Goal: Information Seeking & Learning: Learn about a topic

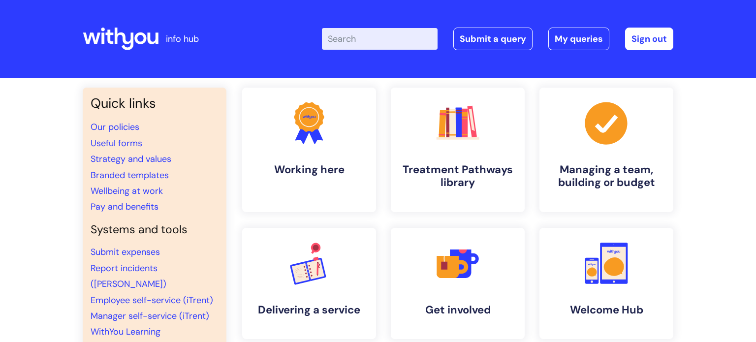
click at [346, 40] on input "Enter your search term here..." at bounding box center [380, 39] width 116 height 22
type input "jobs"
click button "Search" at bounding box center [0, 0] width 0 height 0
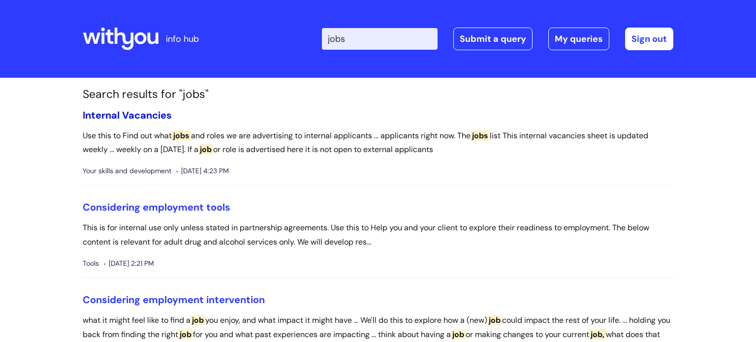
click at [134, 114] on link "Internal Vacancies" at bounding box center [127, 115] width 89 height 13
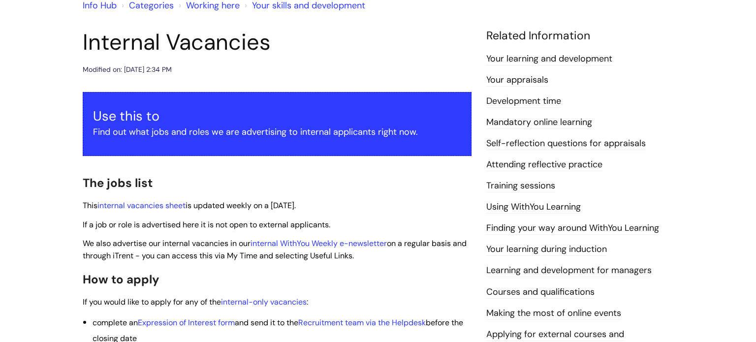
scroll to position [96, 0]
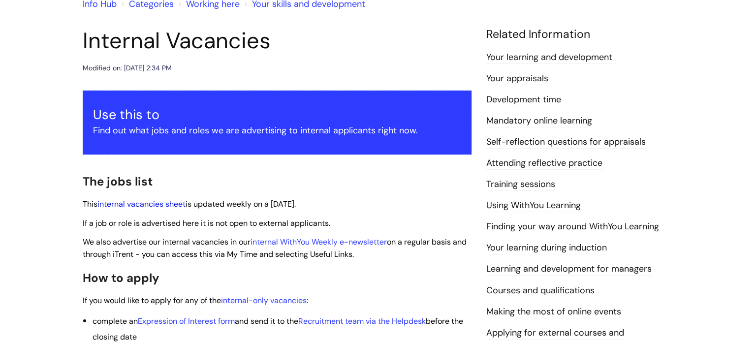
click at [150, 205] on link "internal vacancies sheet" at bounding box center [142, 204] width 88 height 10
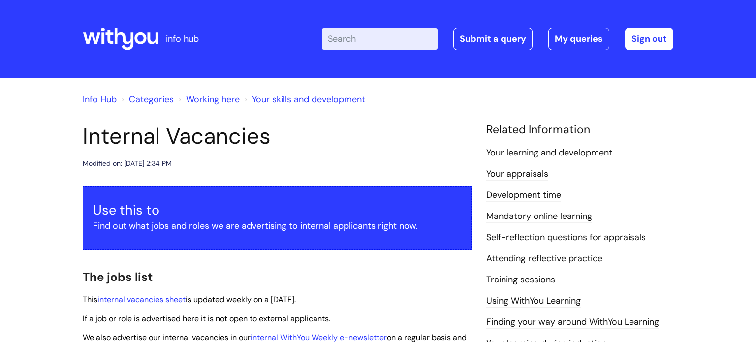
scroll to position [95, 0]
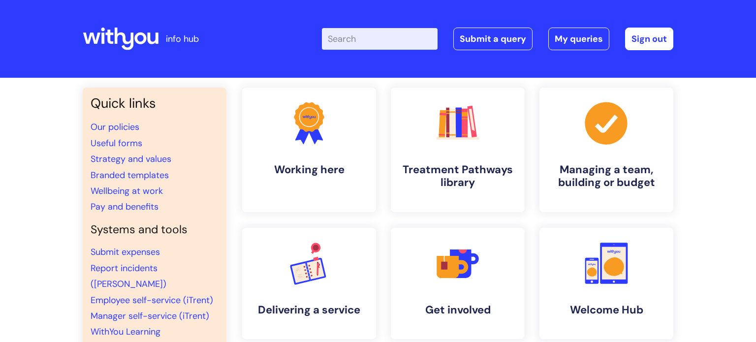
click at [354, 42] on input "Enter your search term here..." at bounding box center [380, 39] width 116 height 22
type input "jobs weston"
click button "Search" at bounding box center [0, 0] width 0 height 0
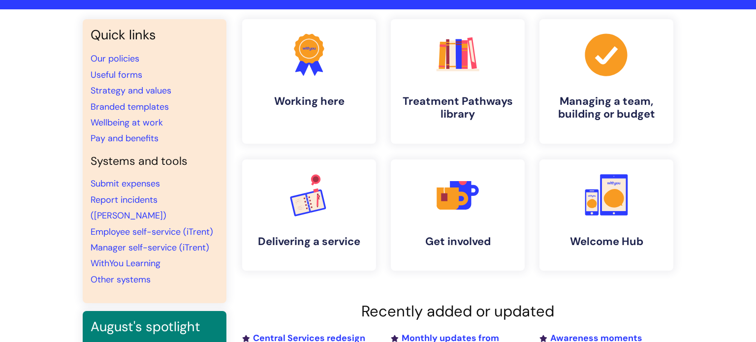
scroll to position [75, 0]
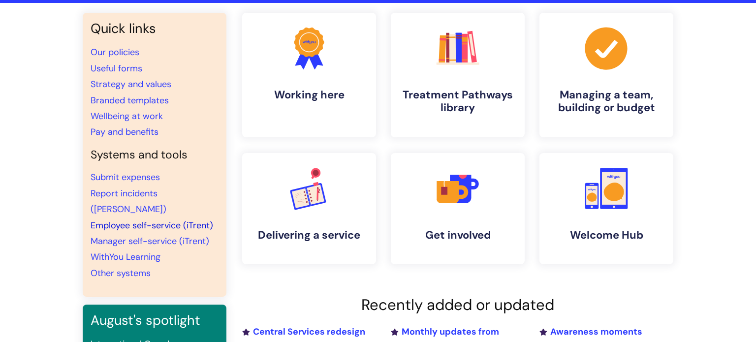
click at [136, 220] on link "Employee self-service (iTrent)" at bounding box center [152, 226] width 123 height 12
